Goal: Task Accomplishment & Management: Manage account settings

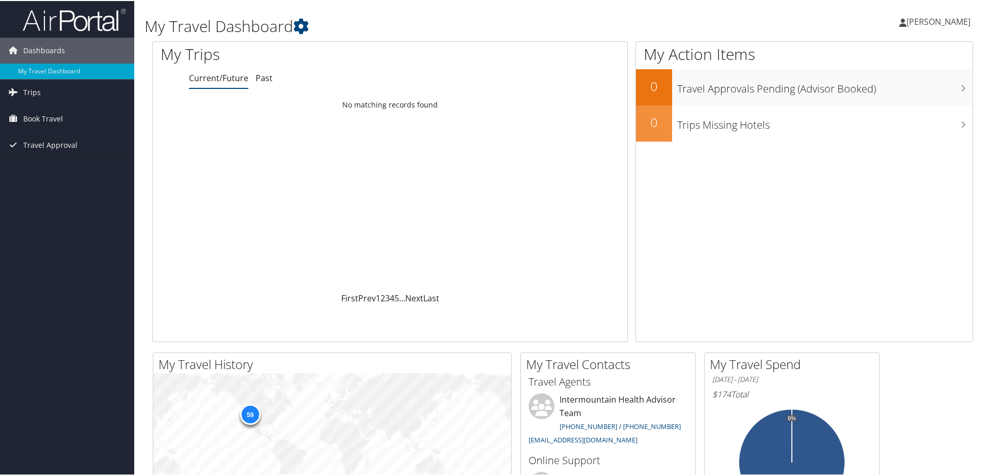
click at [931, 20] on span "[PERSON_NAME]" at bounding box center [939, 20] width 64 height 11
click at [890, 98] on link "View Travel Profile" at bounding box center [911, 92] width 115 height 18
click at [49, 117] on span "Book Travel" at bounding box center [43, 118] width 40 height 26
click at [54, 167] on link "Book/Manage Online Trips" at bounding box center [67, 169] width 134 height 15
click at [37, 172] on link "Book/Manage Online Trips" at bounding box center [67, 169] width 134 height 15
